Goal: Task Accomplishment & Management: Complete application form

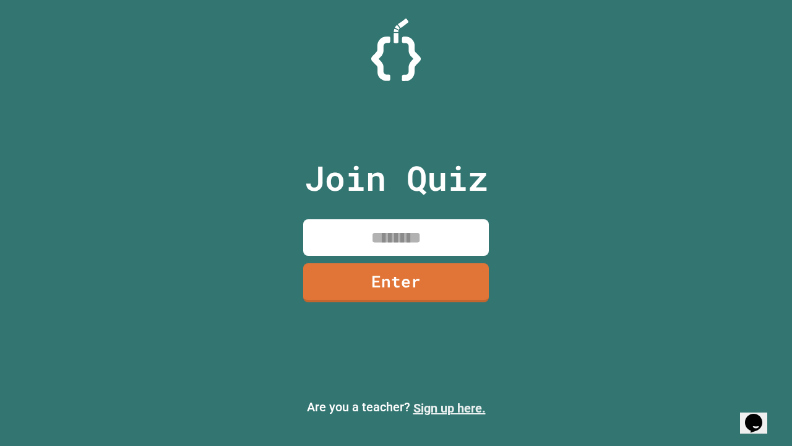
click at [449, 408] on link "Sign up here." at bounding box center [449, 407] width 72 height 15
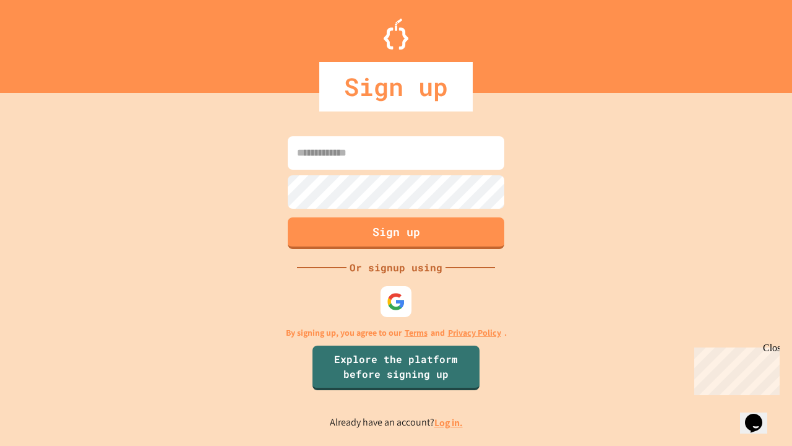
click at [449, 422] on link "Log in." at bounding box center [448, 422] width 28 height 13
